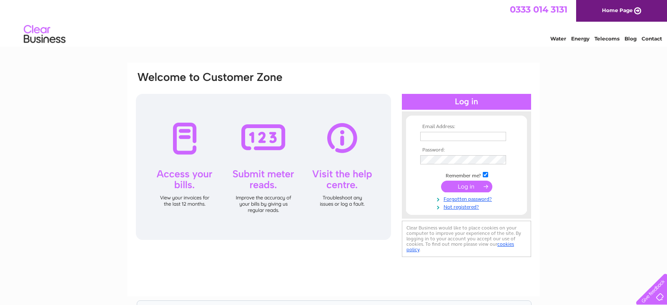
type input "macbetharmsltd@hotmail.com"
click at [470, 189] on input "submit" at bounding box center [466, 187] width 51 height 12
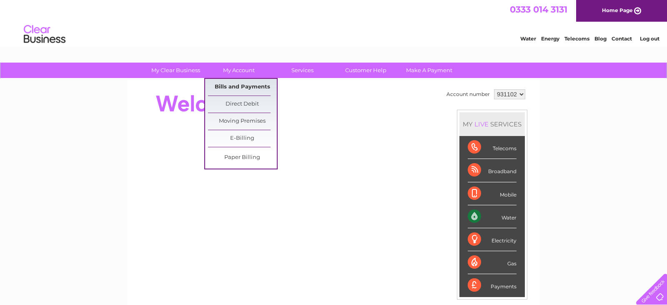
click at [237, 89] on link "Bills and Payments" at bounding box center [242, 87] width 69 height 17
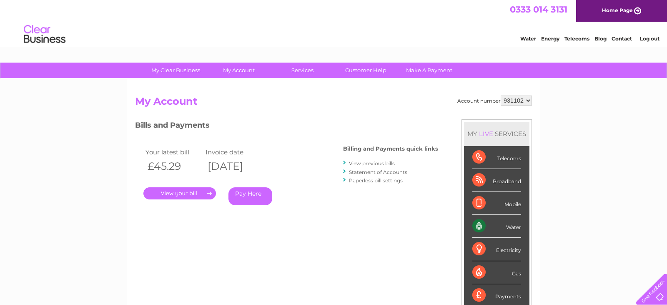
click at [526, 102] on select "931102 931103" at bounding box center [516, 100] width 31 height 10
select select "931103"
click at [503, 95] on select "931102 931103" at bounding box center [516, 100] width 31 height 10
click at [198, 192] on link "." at bounding box center [179, 193] width 73 height 12
click at [368, 161] on link "View previous bills" at bounding box center [372, 163] width 46 height 6
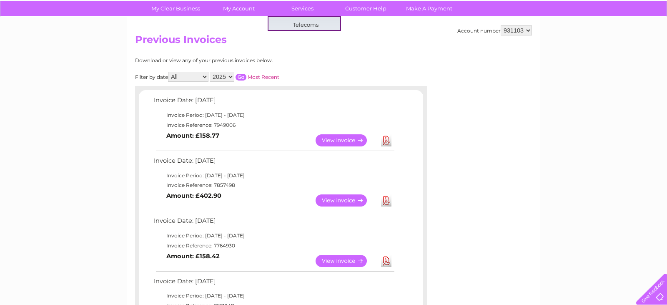
scroll to position [33, 0]
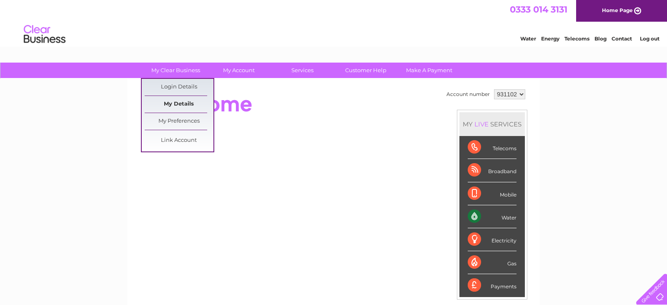
click at [186, 104] on link "My Details" at bounding box center [179, 104] width 69 height 17
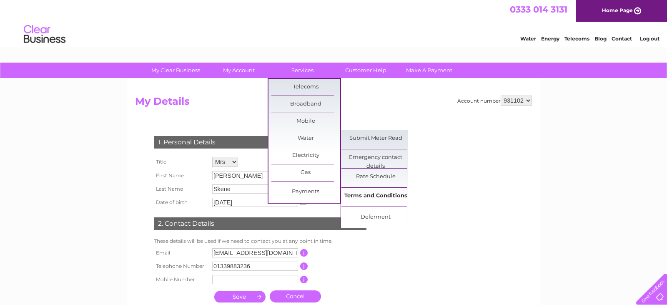
click at [381, 198] on link "Terms and Conditions" at bounding box center [376, 196] width 69 height 17
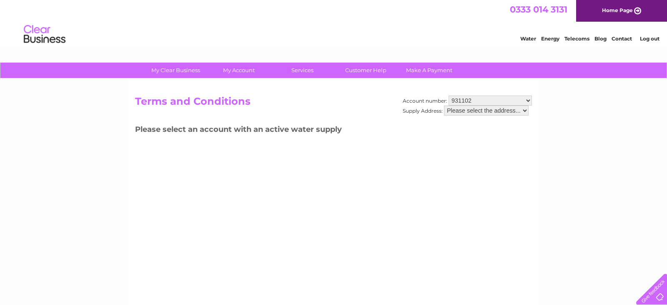
click at [517, 112] on select "Please select the address..." at bounding box center [486, 111] width 85 height 10
click at [519, 100] on select "931102 931103" at bounding box center [490, 100] width 83 height 10
select select "931103"
click at [449, 95] on select "931102 931103" at bounding box center [490, 100] width 83 height 10
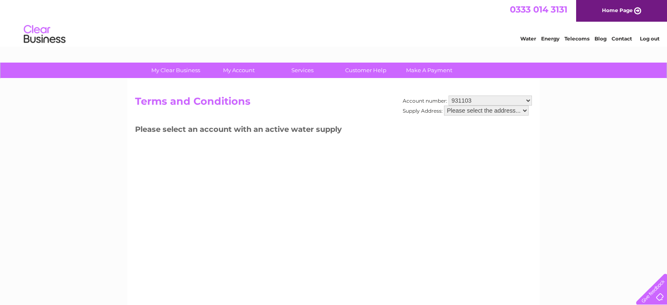
click at [507, 115] on select "Please select the address..." at bounding box center [486, 111] width 85 height 10
click at [445, 106] on select "Please select the address..." at bounding box center [486, 111] width 85 height 10
click at [507, 111] on select "Please select the address..." at bounding box center [486, 111] width 85 height 10
click at [522, 111] on select "Please select the address..." at bounding box center [486, 111] width 85 height 10
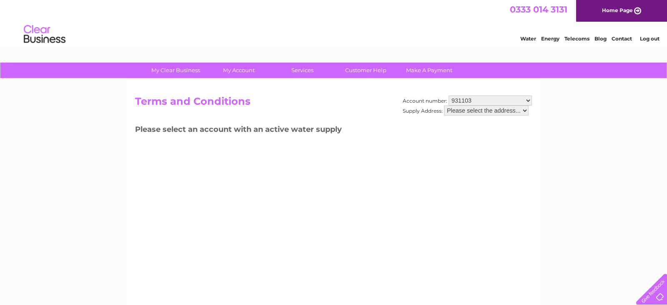
click at [475, 112] on select "Please select the address..." at bounding box center [486, 111] width 85 height 10
click at [478, 100] on select "931102 931103" at bounding box center [490, 100] width 83 height 10
click at [449, 95] on select "931102 931103" at bounding box center [490, 100] width 83 height 10
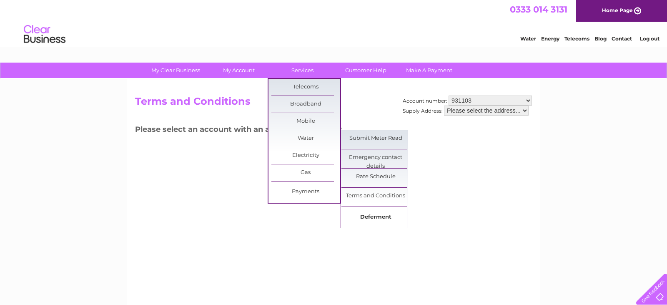
click at [376, 215] on link "Deferment" at bounding box center [376, 217] width 69 height 17
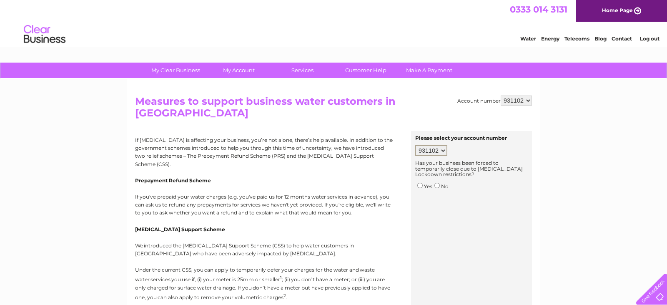
click at [442, 145] on select "931102 931103" at bounding box center [431, 150] width 32 height 11
select select "931103"
click at [415, 145] on select "931102 931103" at bounding box center [431, 150] width 32 height 11
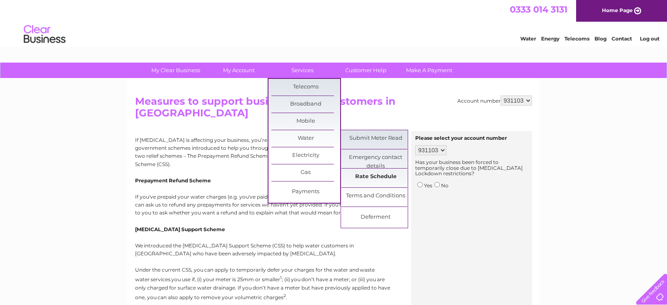
click at [387, 178] on link "Rate Schedule" at bounding box center [376, 176] width 69 height 17
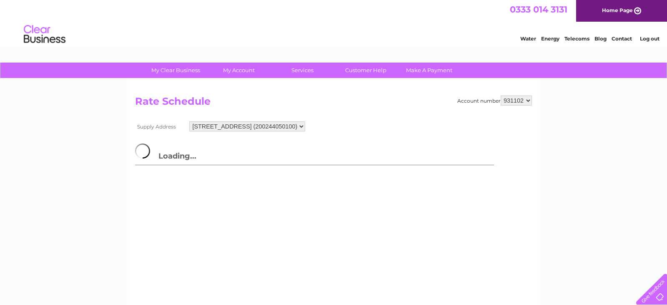
click at [516, 99] on select "931102 931103" at bounding box center [516, 100] width 31 height 10
select select "931103"
click at [503, 95] on select "931102 931103" at bounding box center [516, 100] width 31 height 10
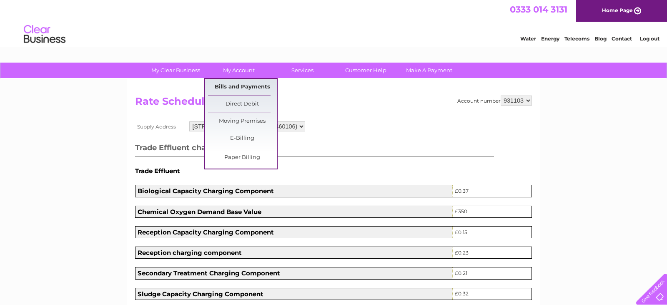
click at [234, 84] on link "Bills and Payments" at bounding box center [242, 87] width 69 height 17
